Goal: Information Seeking & Learning: Learn about a topic

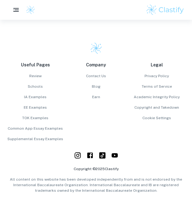
scroll to position [1157, 0]
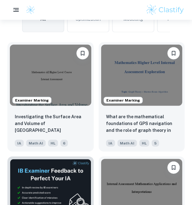
scroll to position [239, 0]
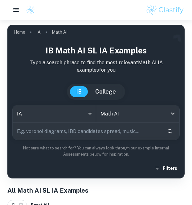
checkbox input "true"
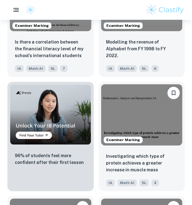
scroll to position [535, 0]
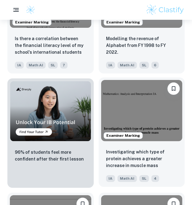
click at [134, 111] on img at bounding box center [141, 110] width 81 height 61
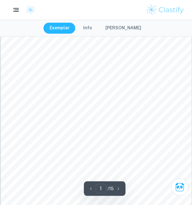
scroll to position [75, 0]
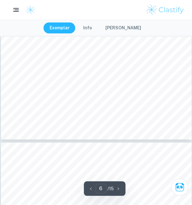
type input "7"
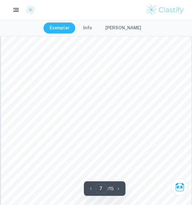
scroll to position [1637, 0]
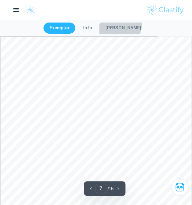
click at [120, 25] on button "[PERSON_NAME]" at bounding box center [123, 28] width 48 height 11
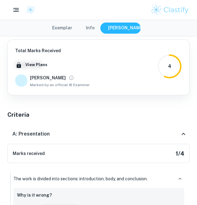
type input "7"
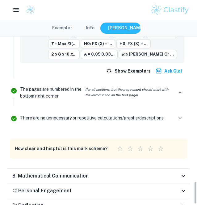
scroll to position [1088, 0]
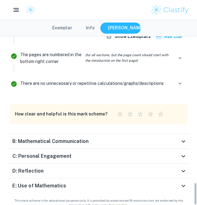
drag, startPoint x: 194, startPoint y: 50, endPoint x: 168, endPoint y: 220, distance: 172.1
click at [41, 149] on div "C: Personal Engagement" at bounding box center [98, 156] width 182 height 15
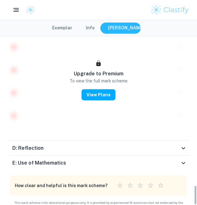
scroll to position [1274, 0]
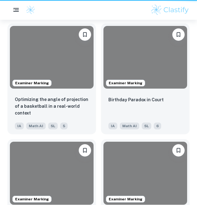
scroll to position [535, 0]
